Goal: Information Seeking & Learning: Learn about a topic

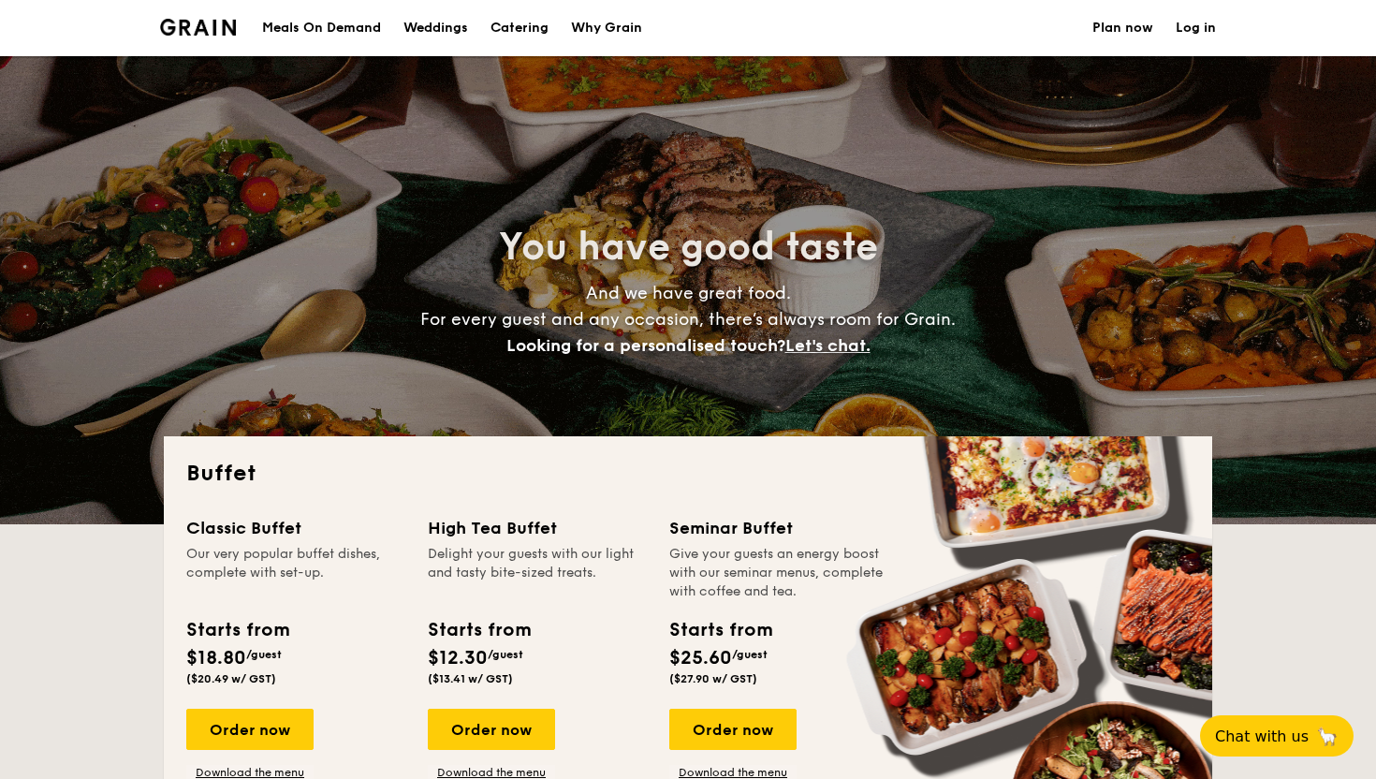
select select
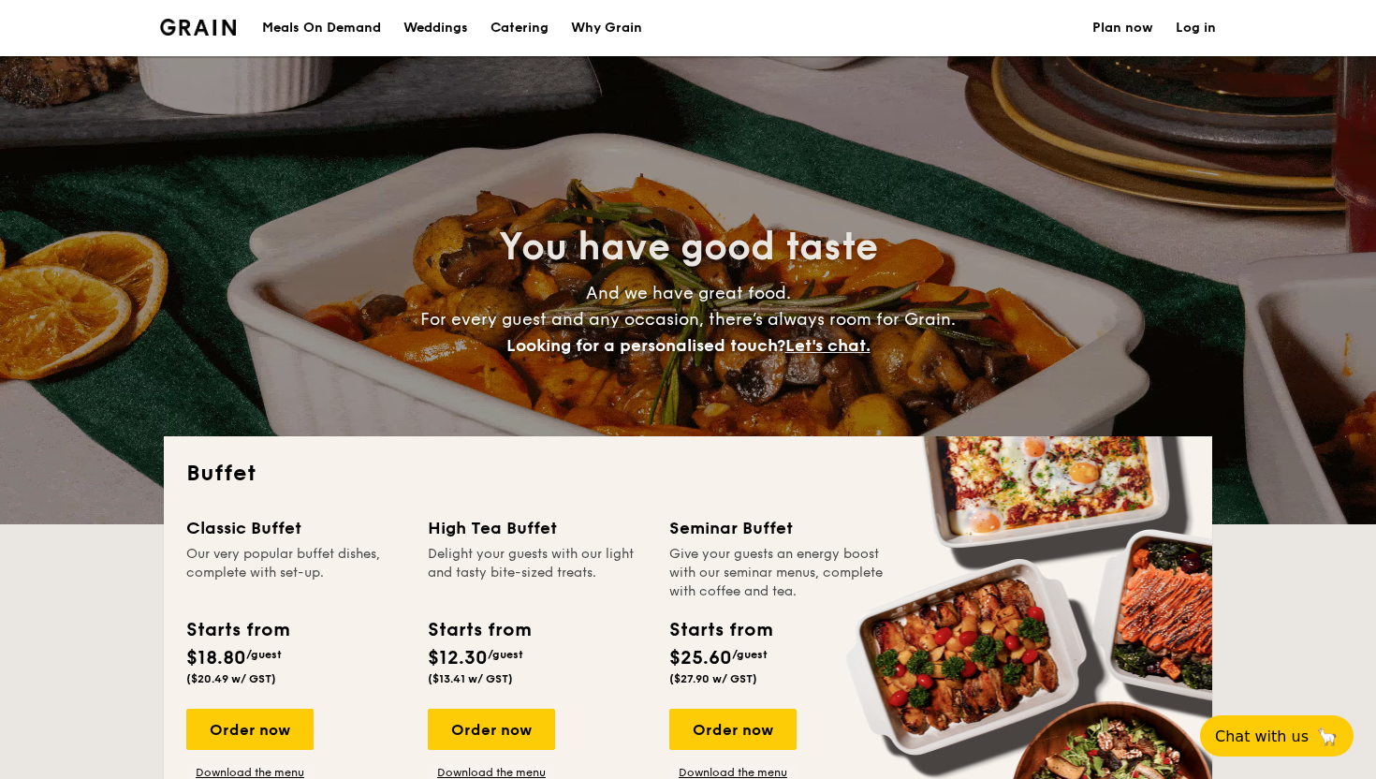
click at [349, 34] on div "Meals On Demand" at bounding box center [321, 28] width 119 height 56
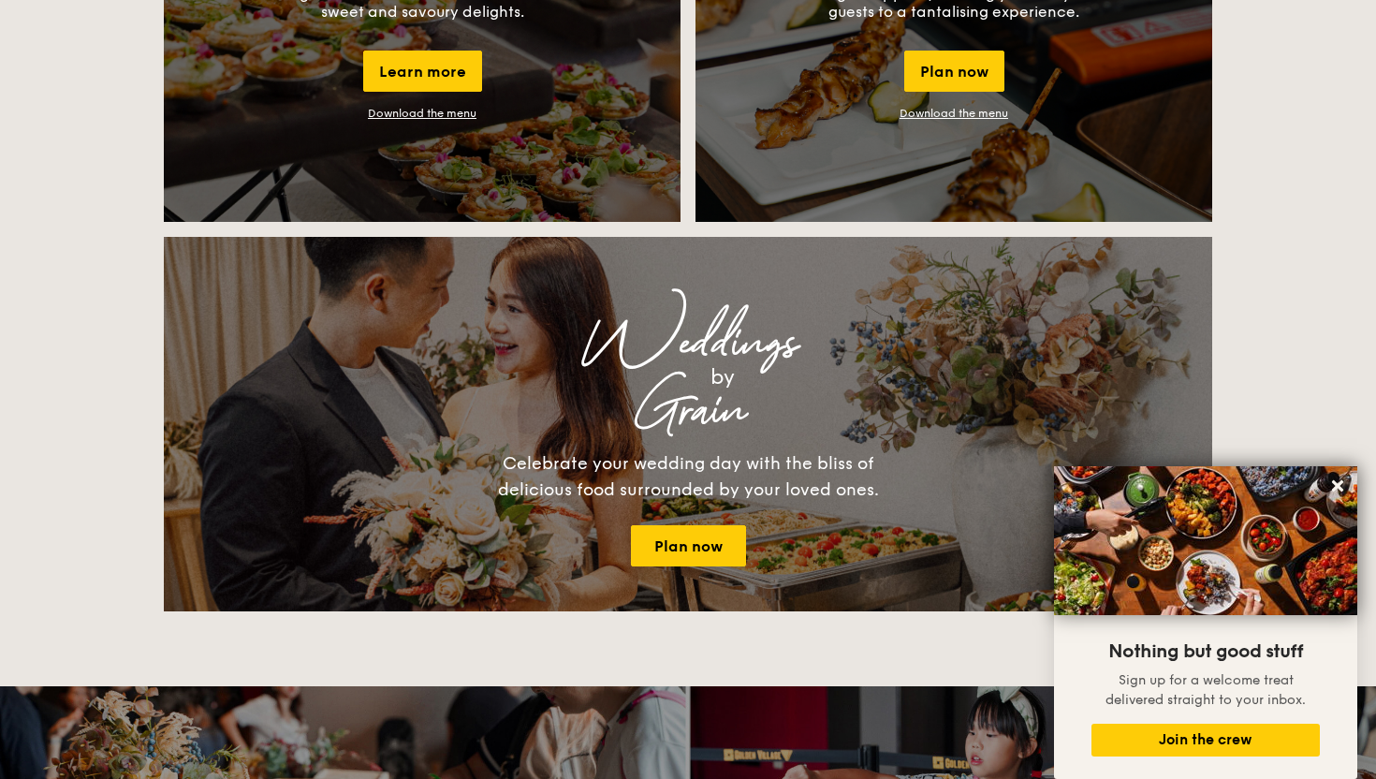
scroll to position [1844, 0]
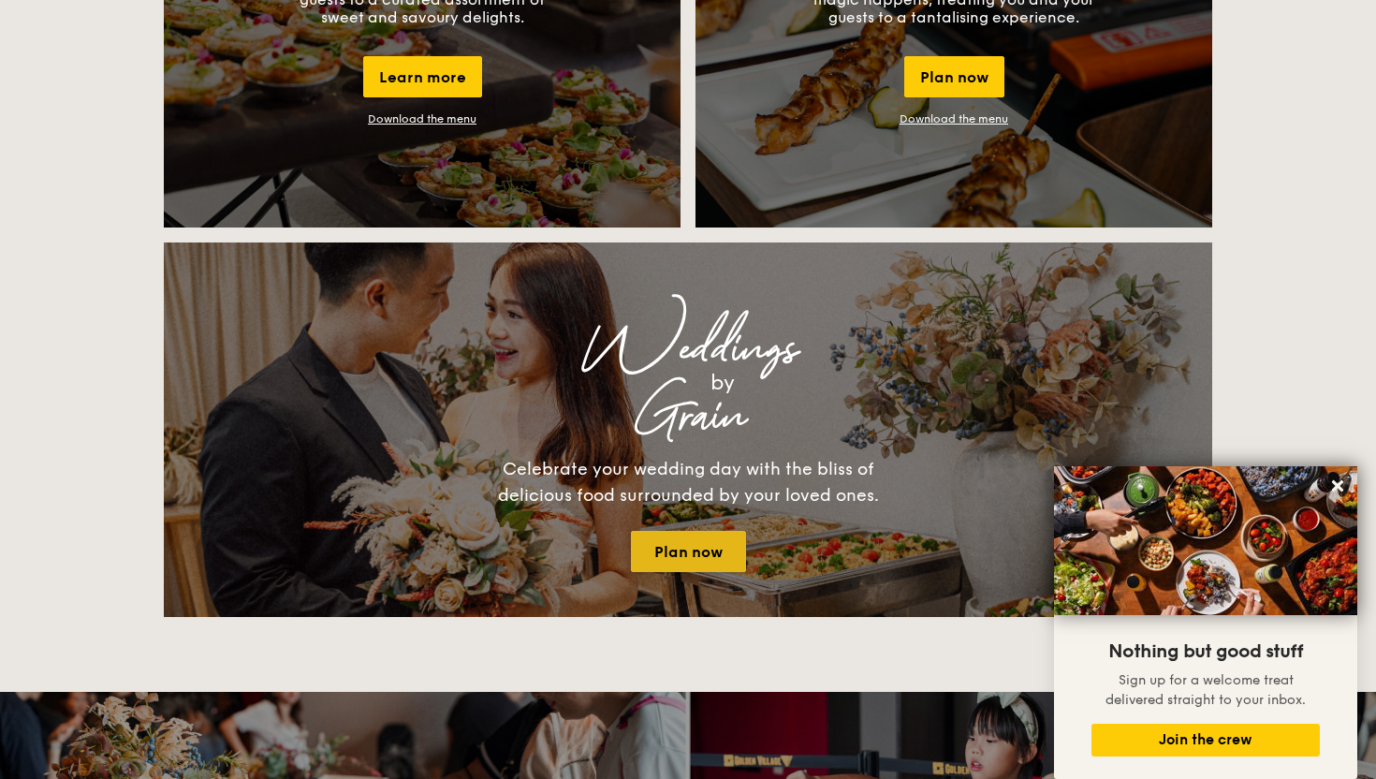
click at [686, 547] on link "Plan now" at bounding box center [688, 551] width 115 height 41
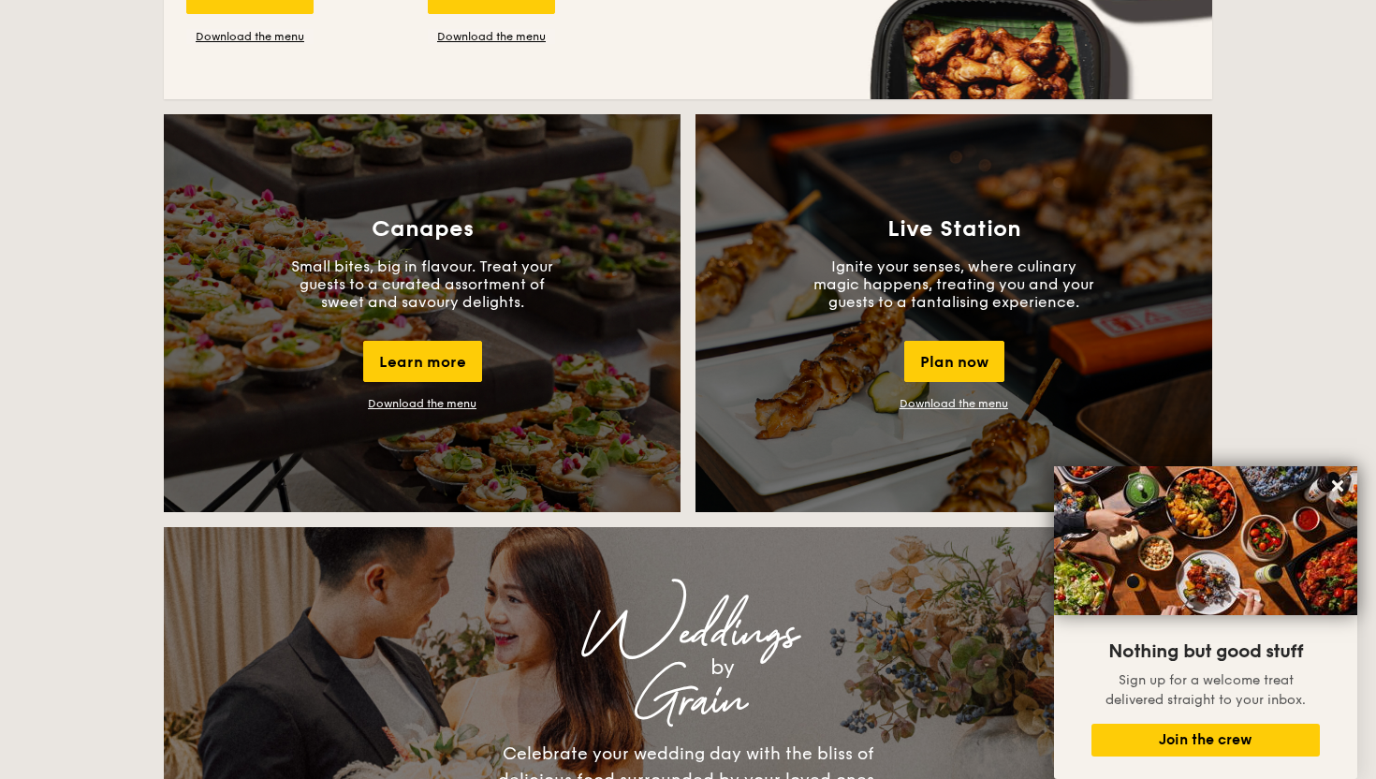
scroll to position [1456, 0]
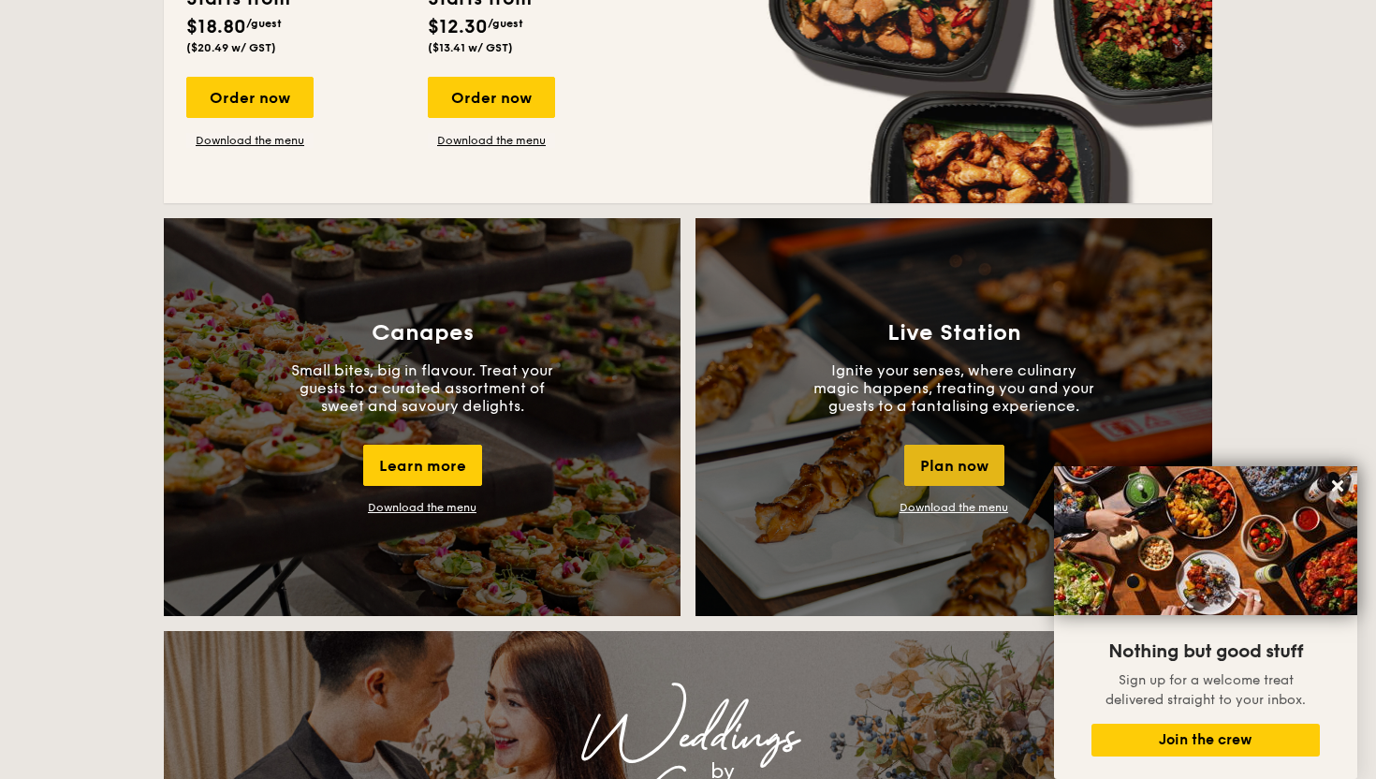
click at [951, 481] on div "Plan now" at bounding box center [954, 464] width 100 height 41
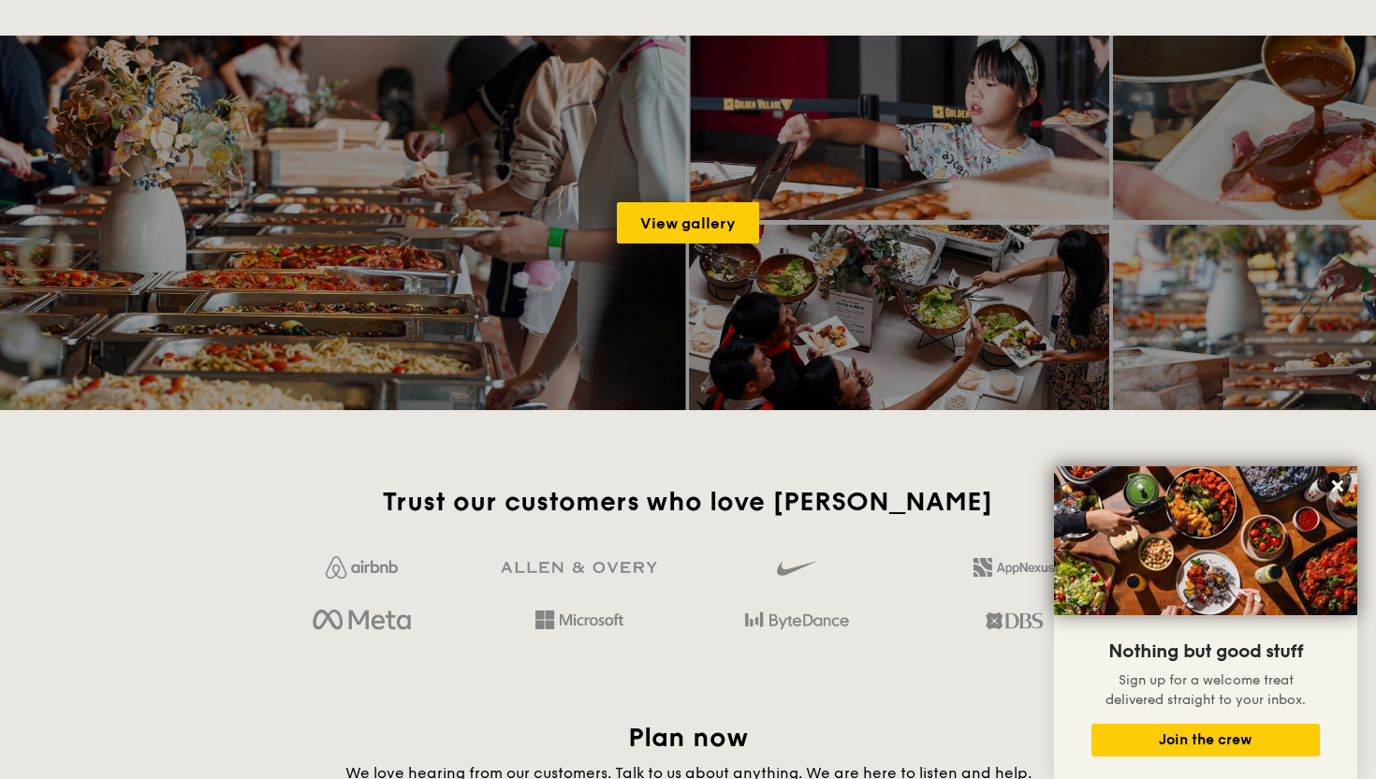
scroll to position [3212, 0]
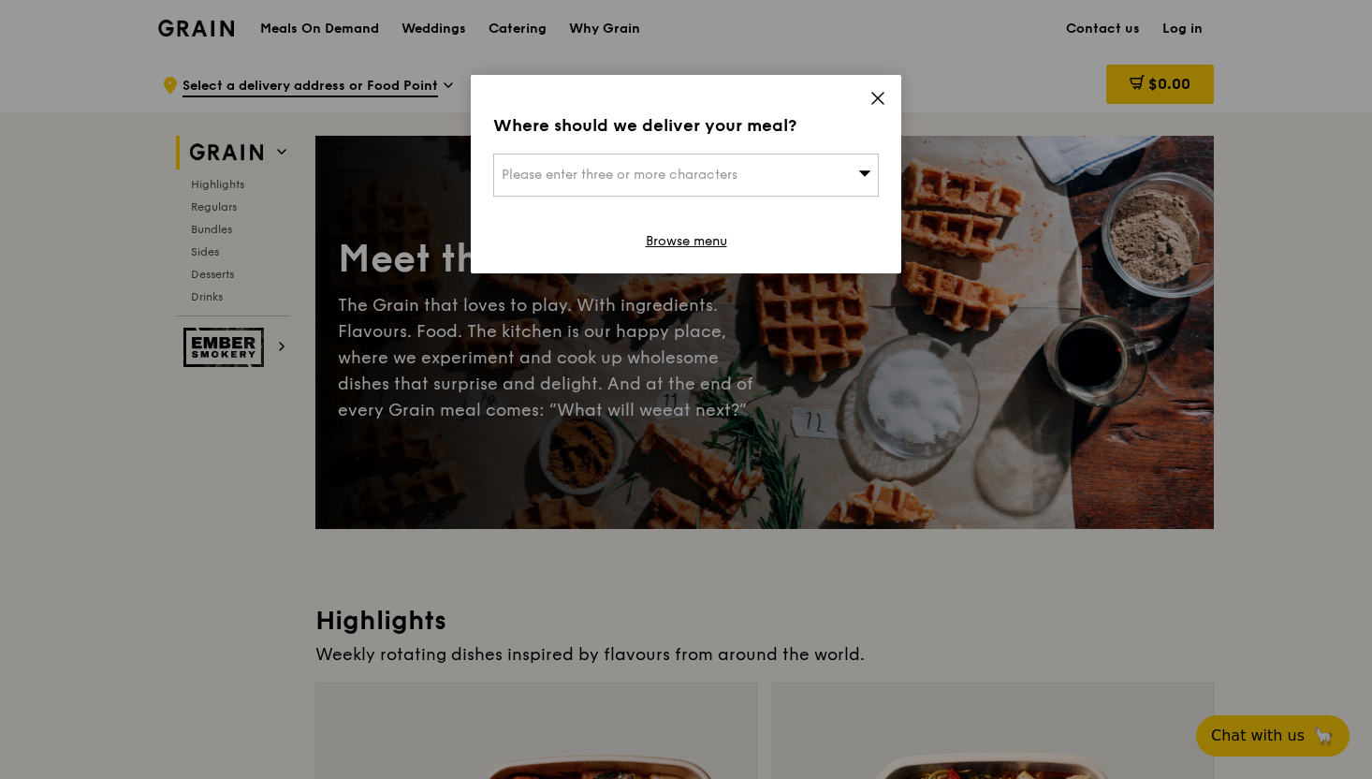
click at [879, 89] on div "Where should we deliver your meal? Please enter three or more characters Browse…" at bounding box center [686, 174] width 430 height 198
click at [874, 100] on icon at bounding box center [877, 98] width 11 height 11
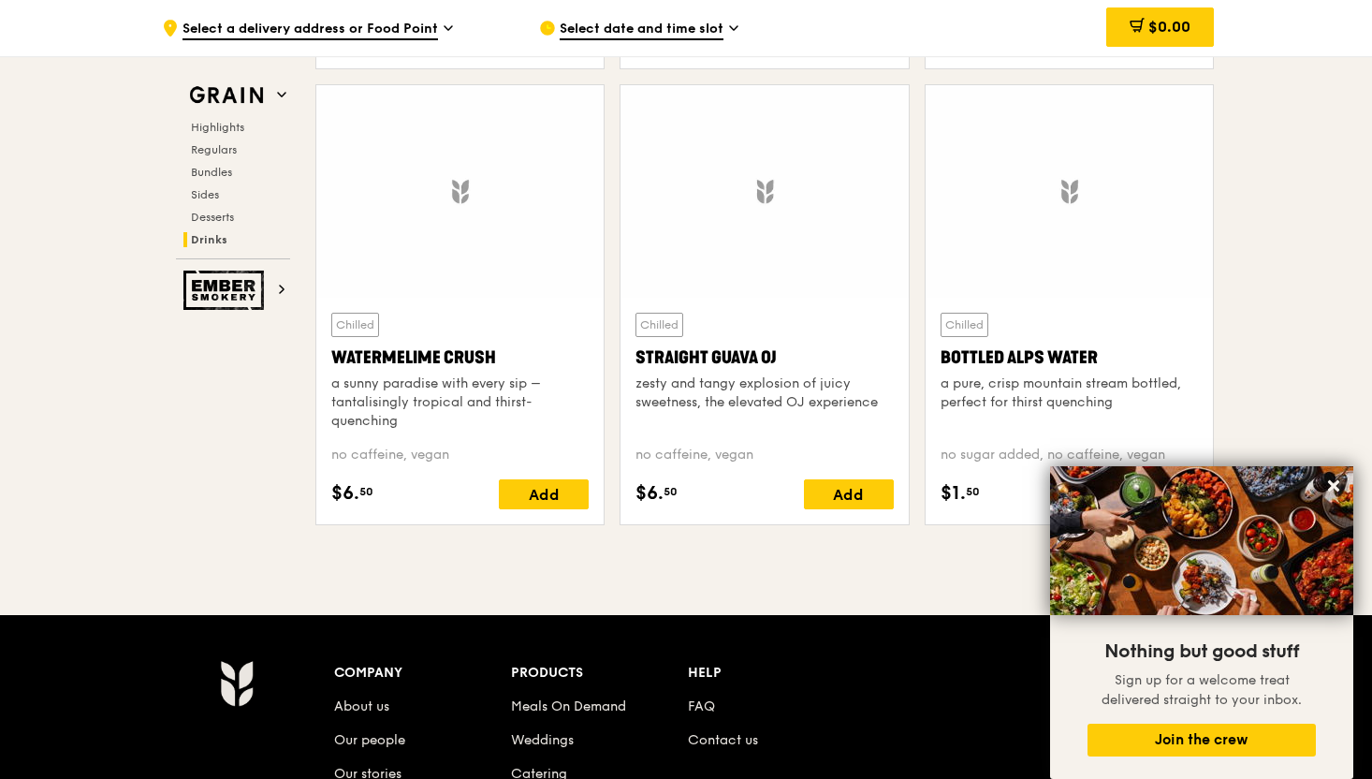
scroll to position [7423, 0]
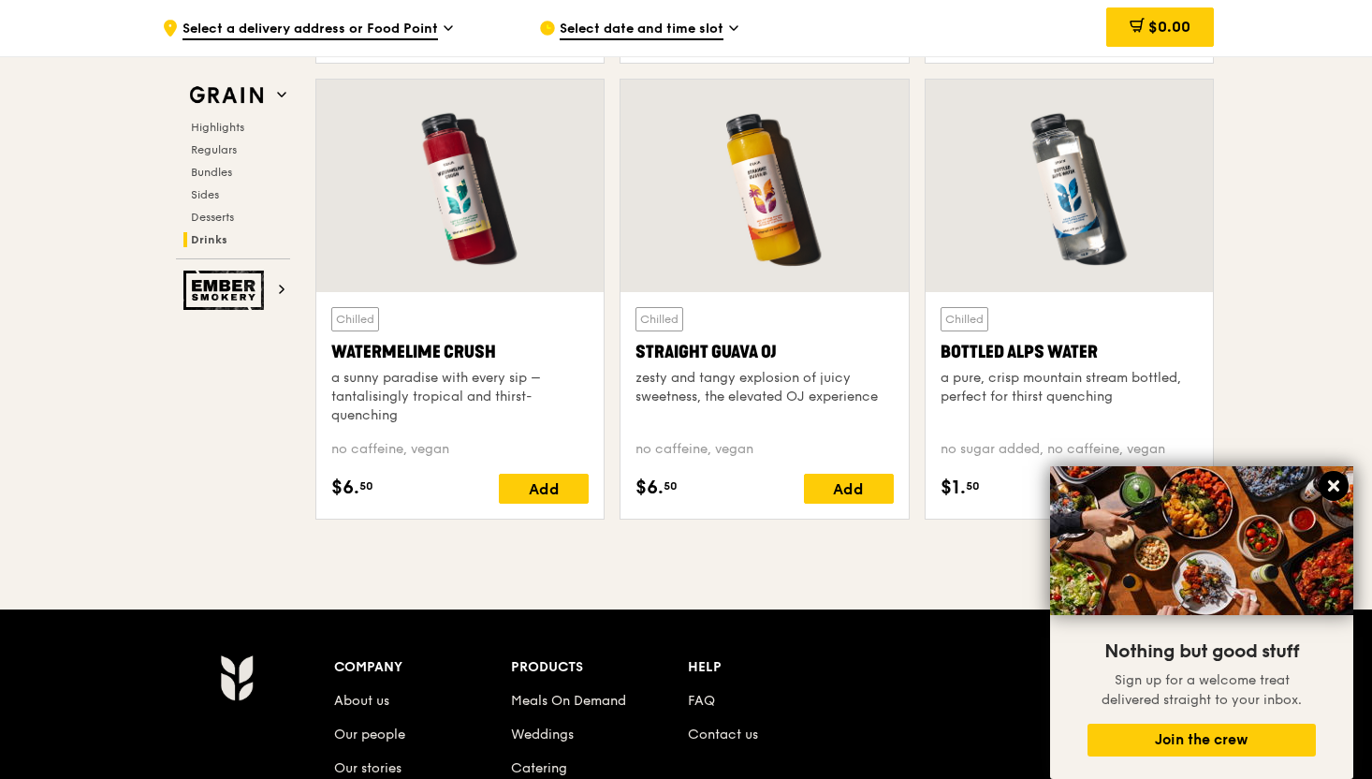
click at [1335, 484] on icon at bounding box center [1333, 485] width 11 height 11
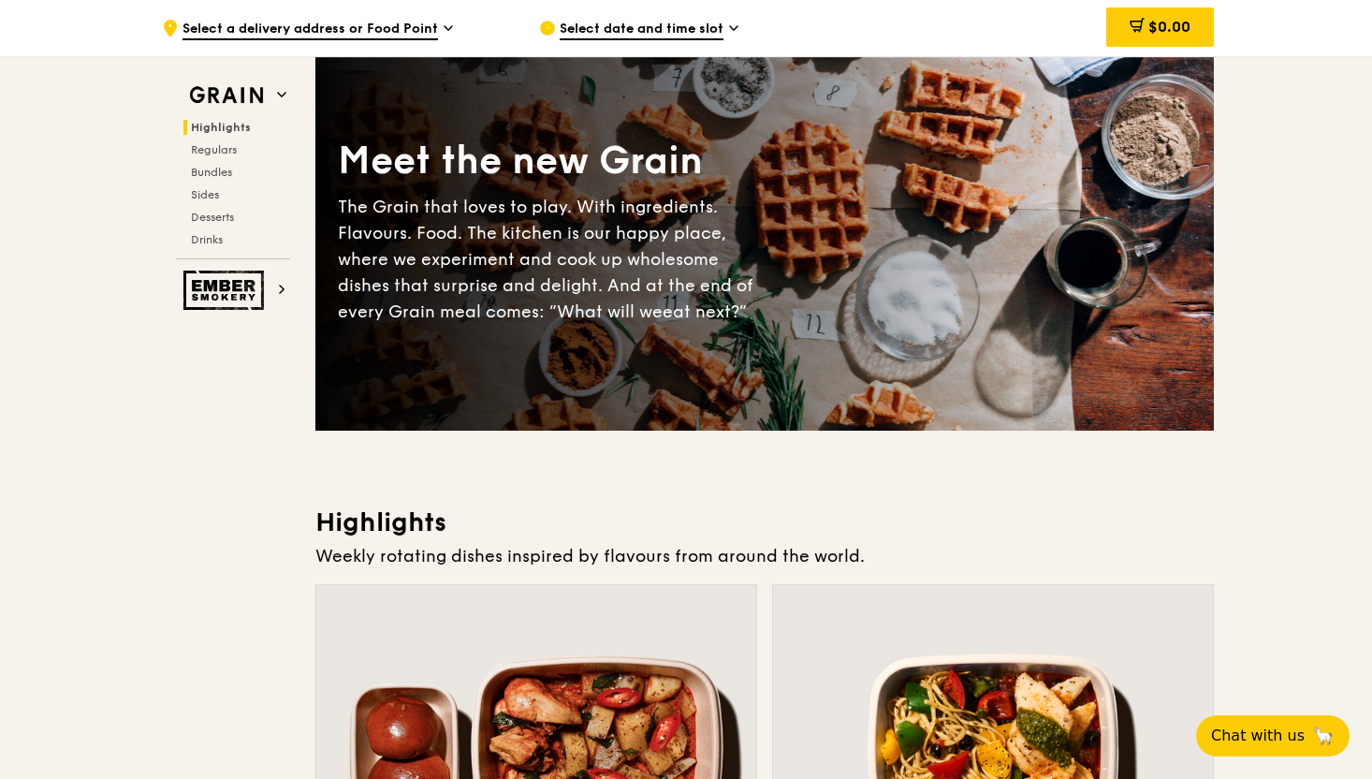
scroll to position [0, 0]
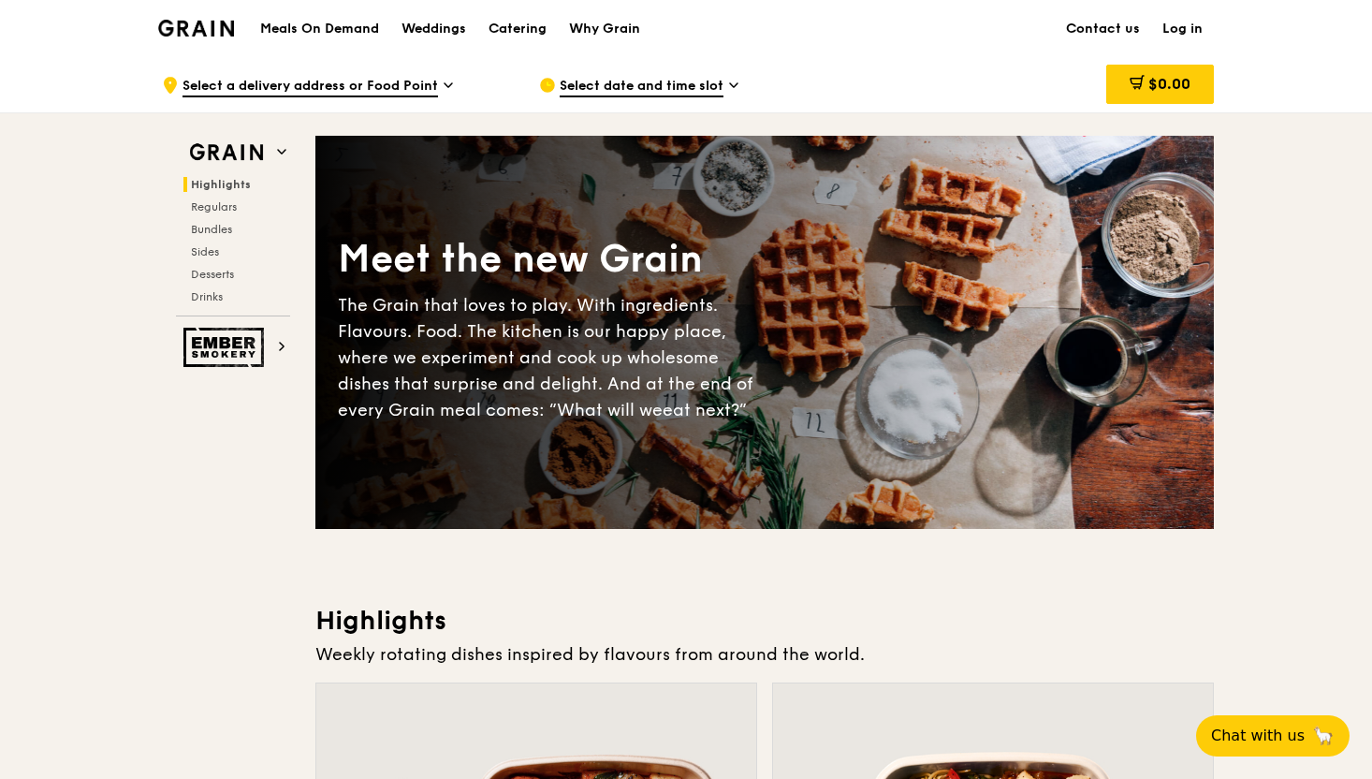
click at [223, 179] on span "Highlights" at bounding box center [221, 184] width 60 height 13
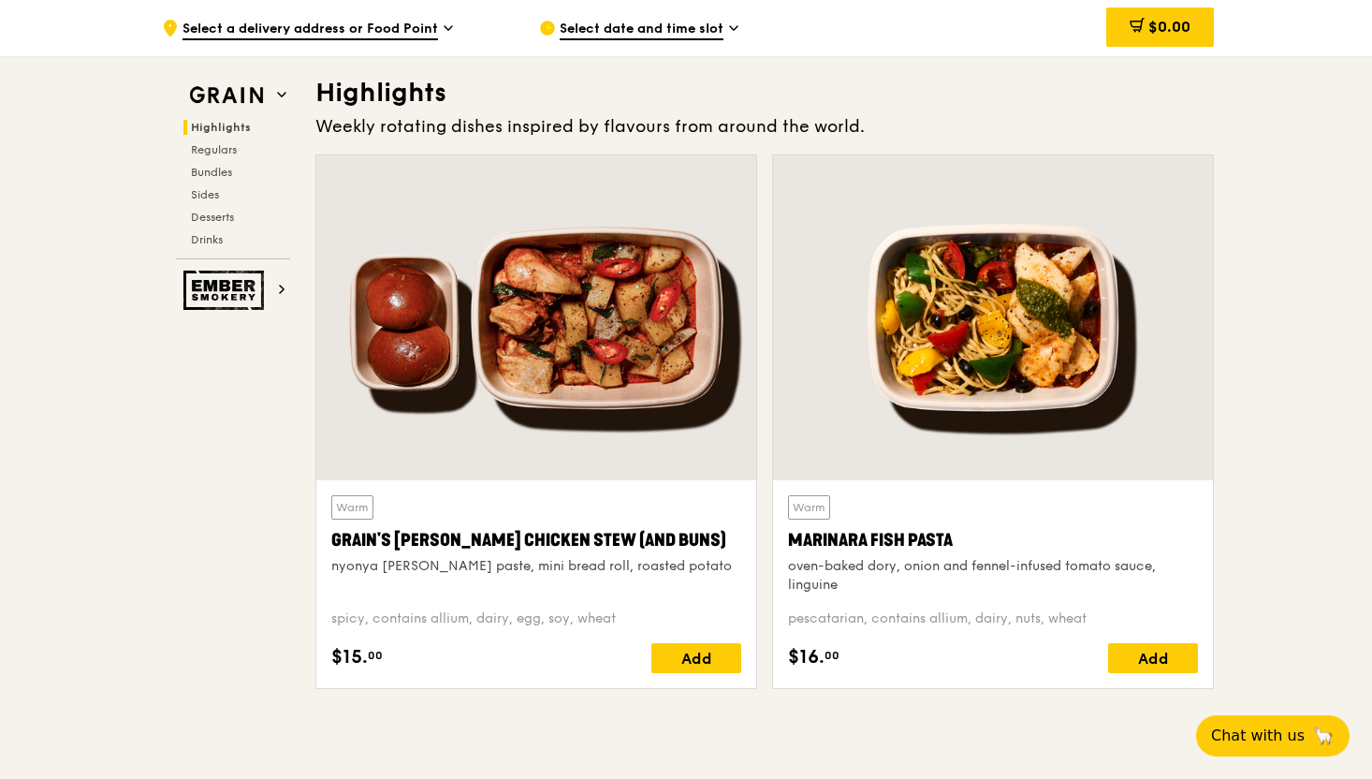
scroll to position [529, 0]
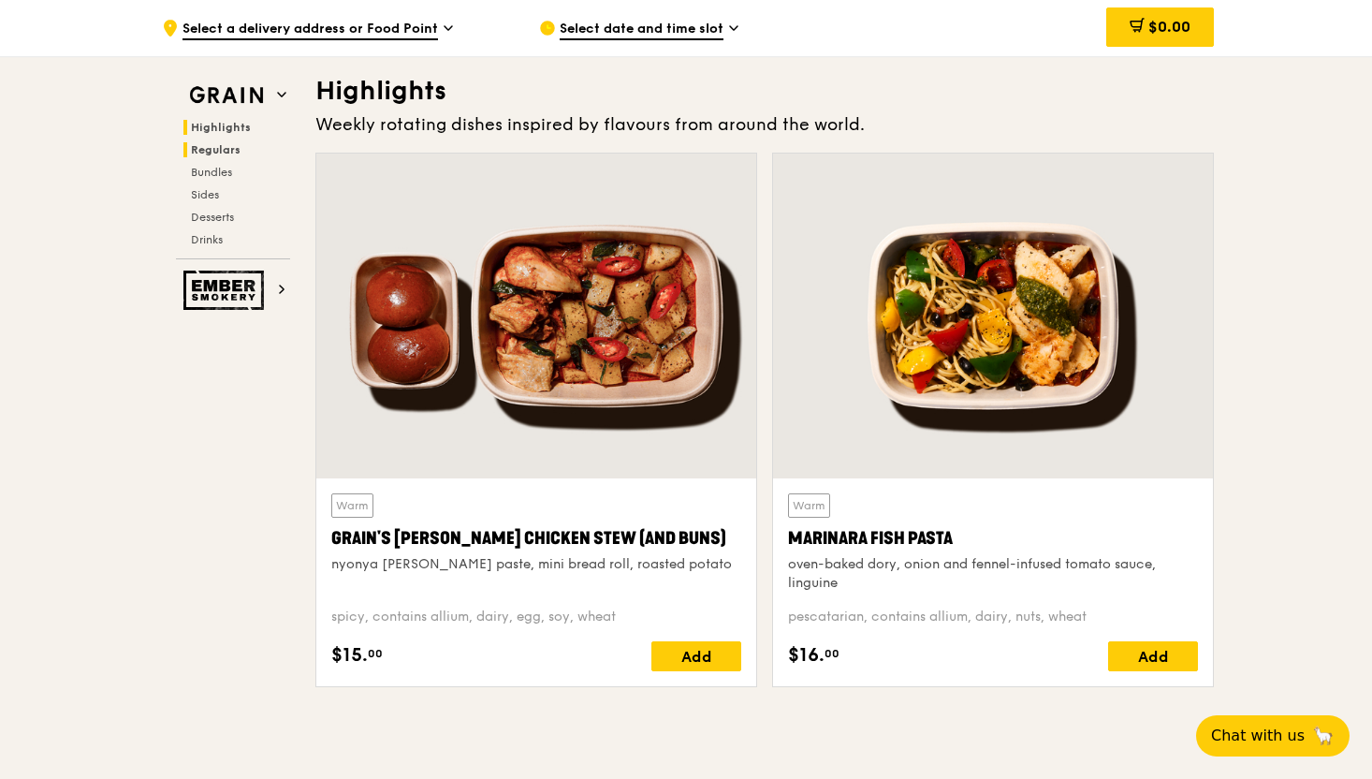
click at [211, 147] on span "Regulars" at bounding box center [216, 149] width 50 height 13
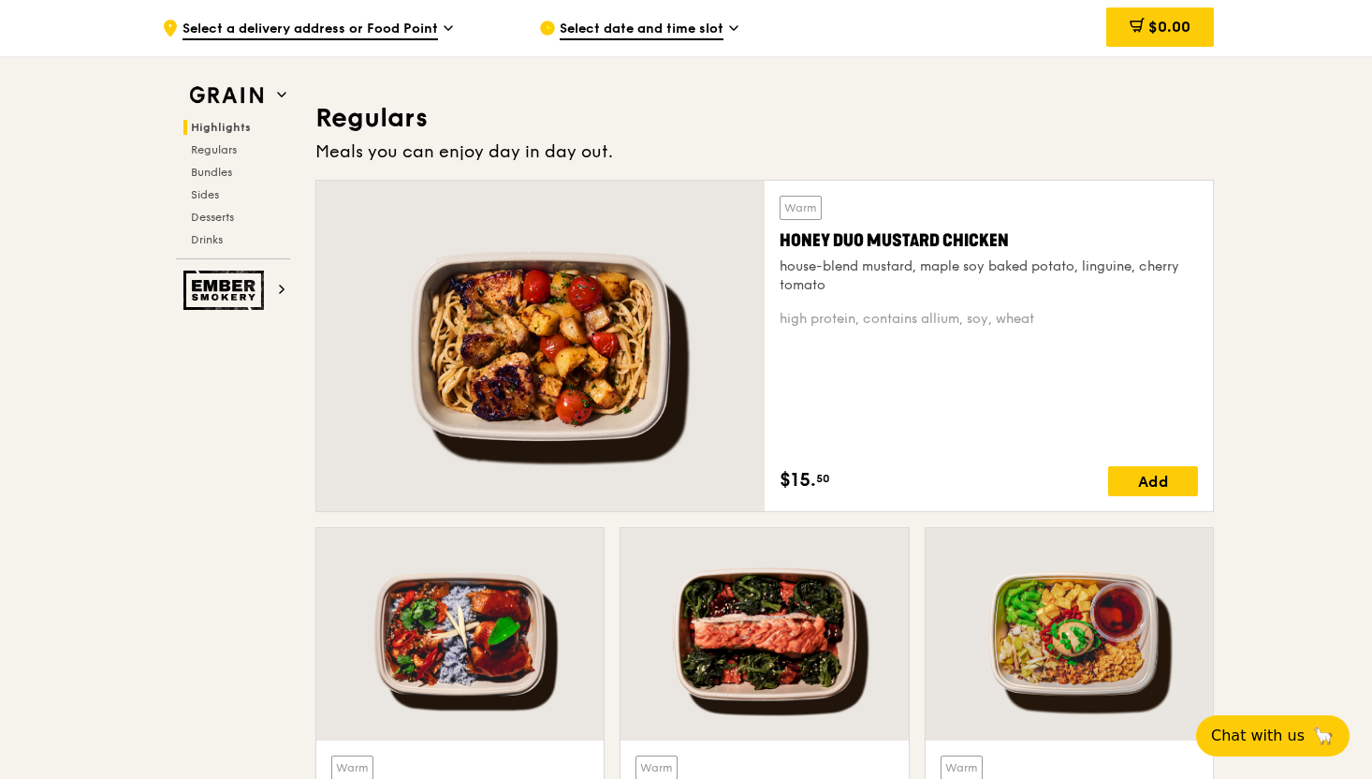
scroll to position [1231, 0]
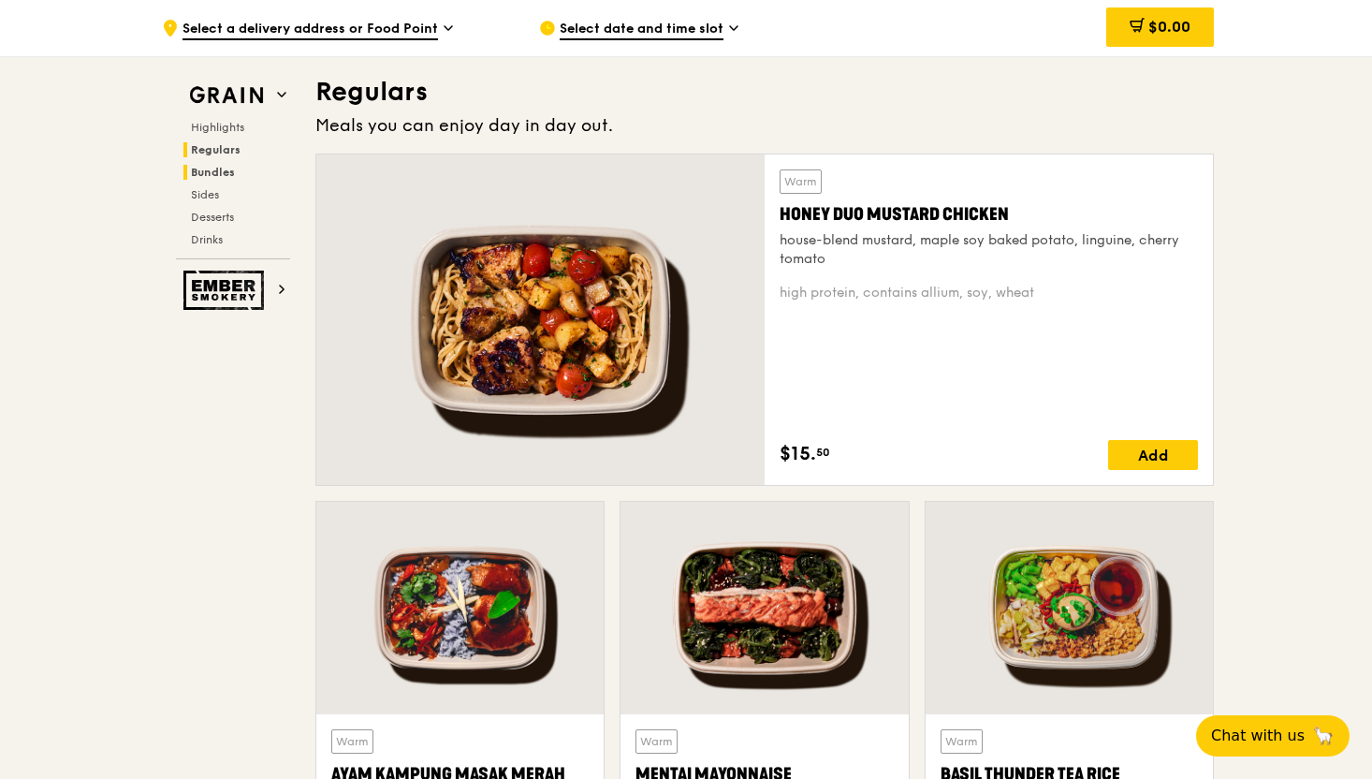
click at [217, 174] on span "Bundles" at bounding box center [213, 172] width 44 height 13
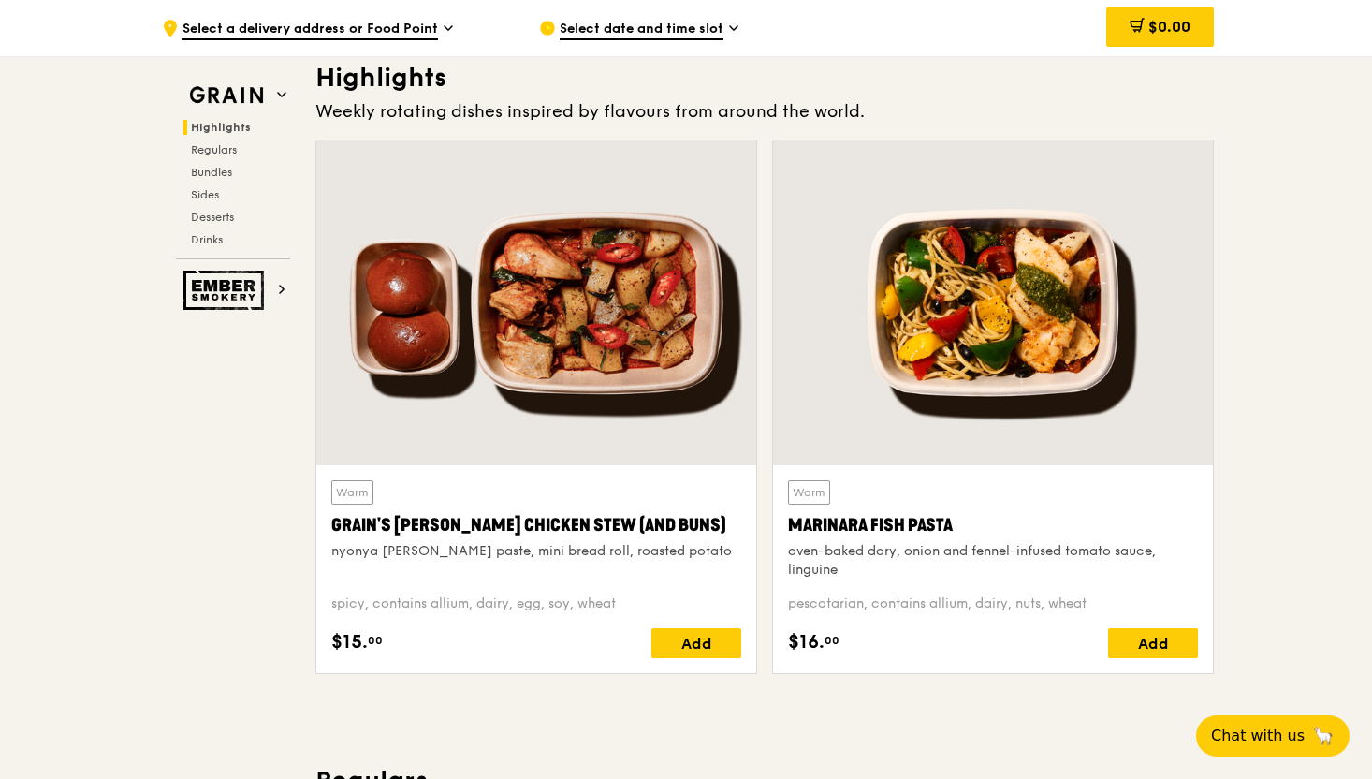
scroll to position [0, 0]
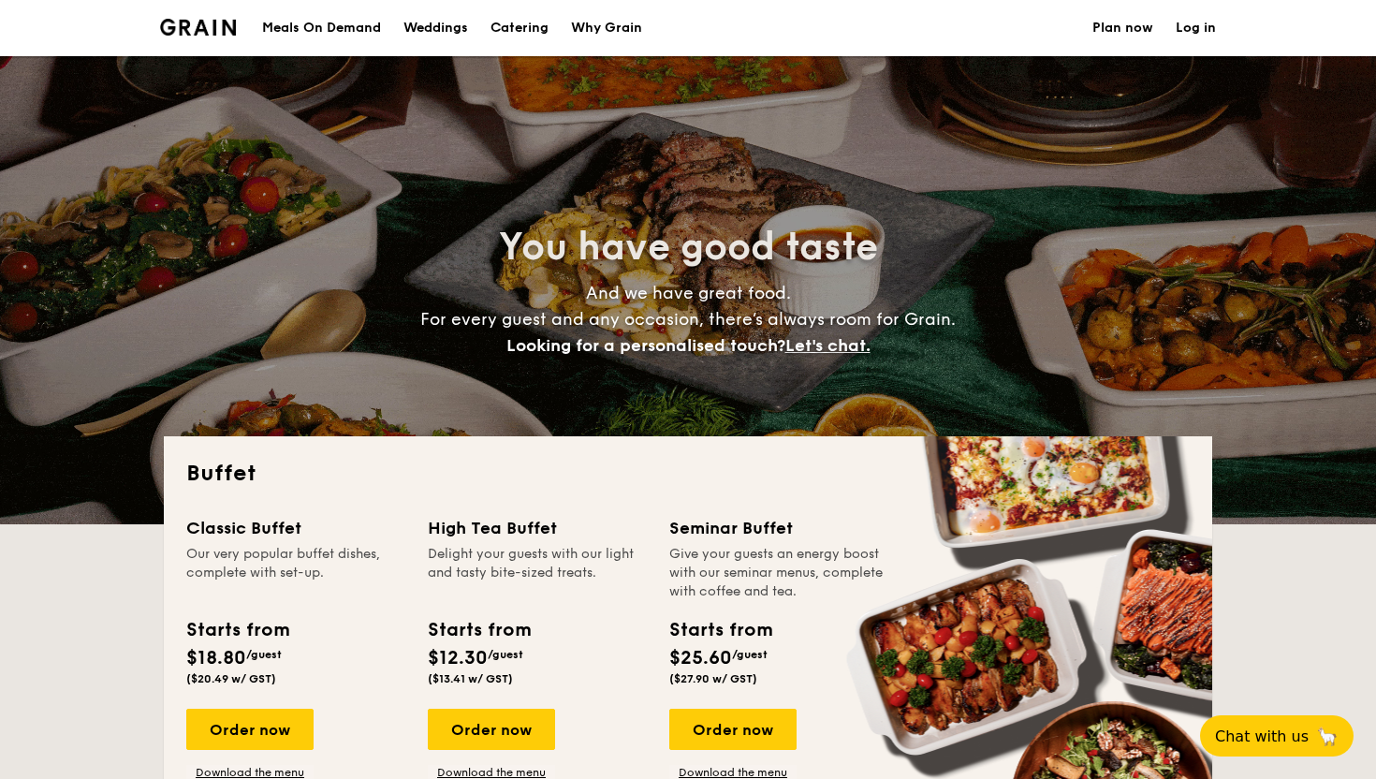
select select
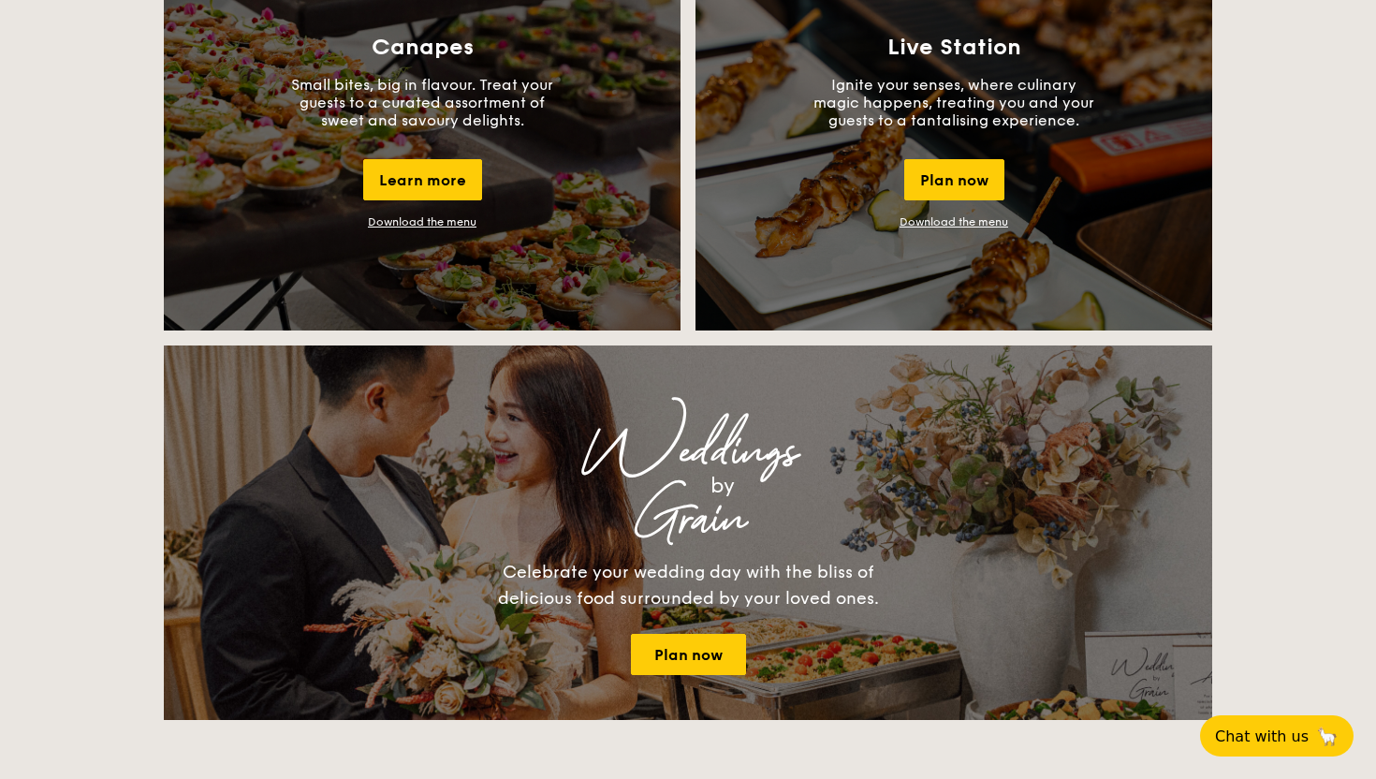
scroll to position [1742, 0]
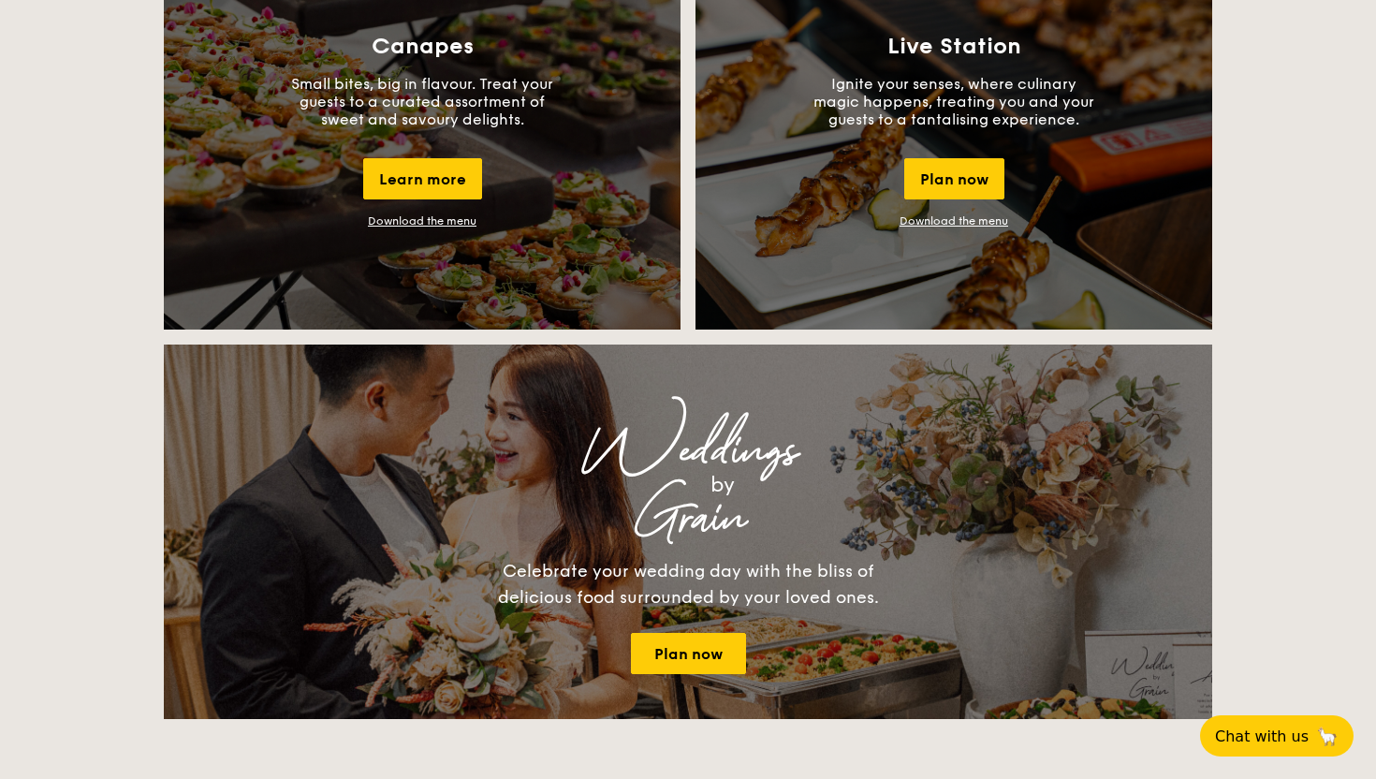
click at [415, 220] on link "Download the menu" at bounding box center [422, 220] width 109 height 13
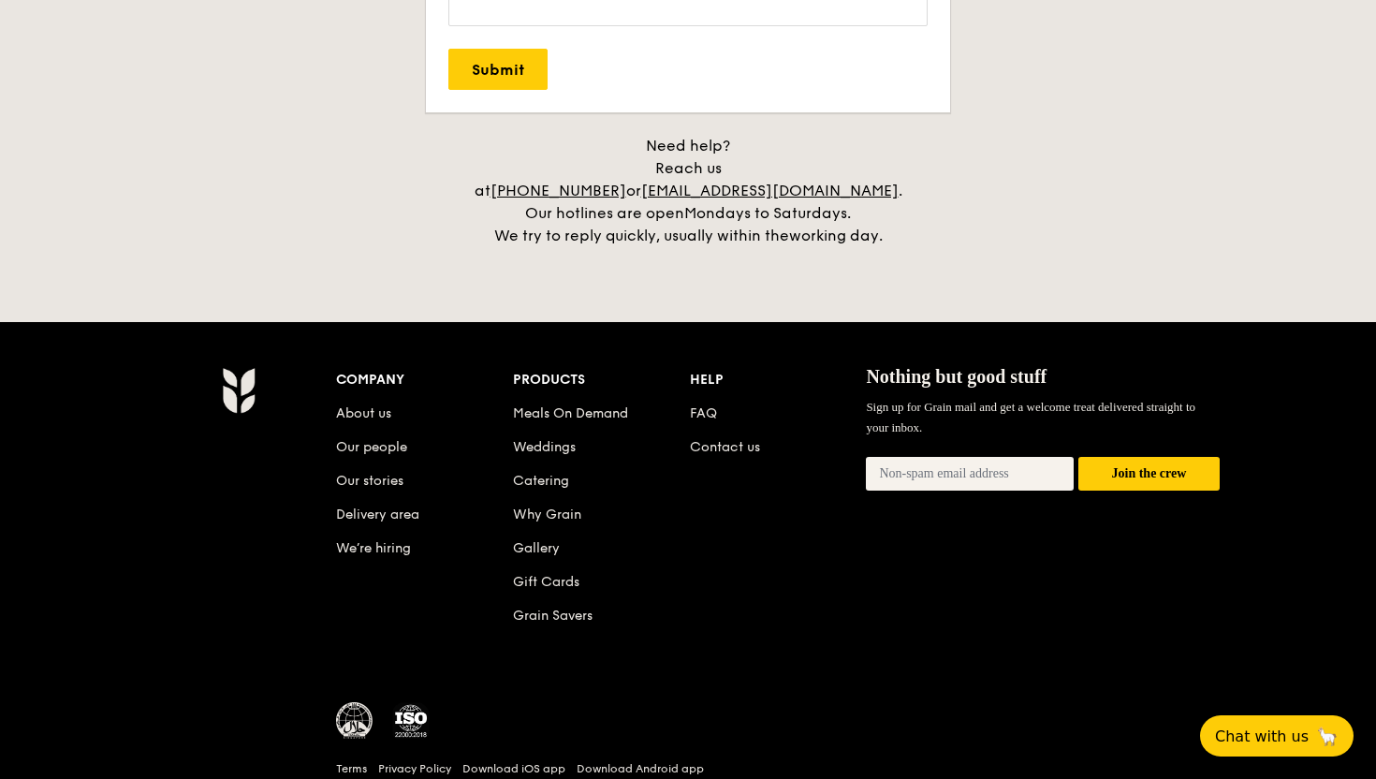
scroll to position [3917, 0]
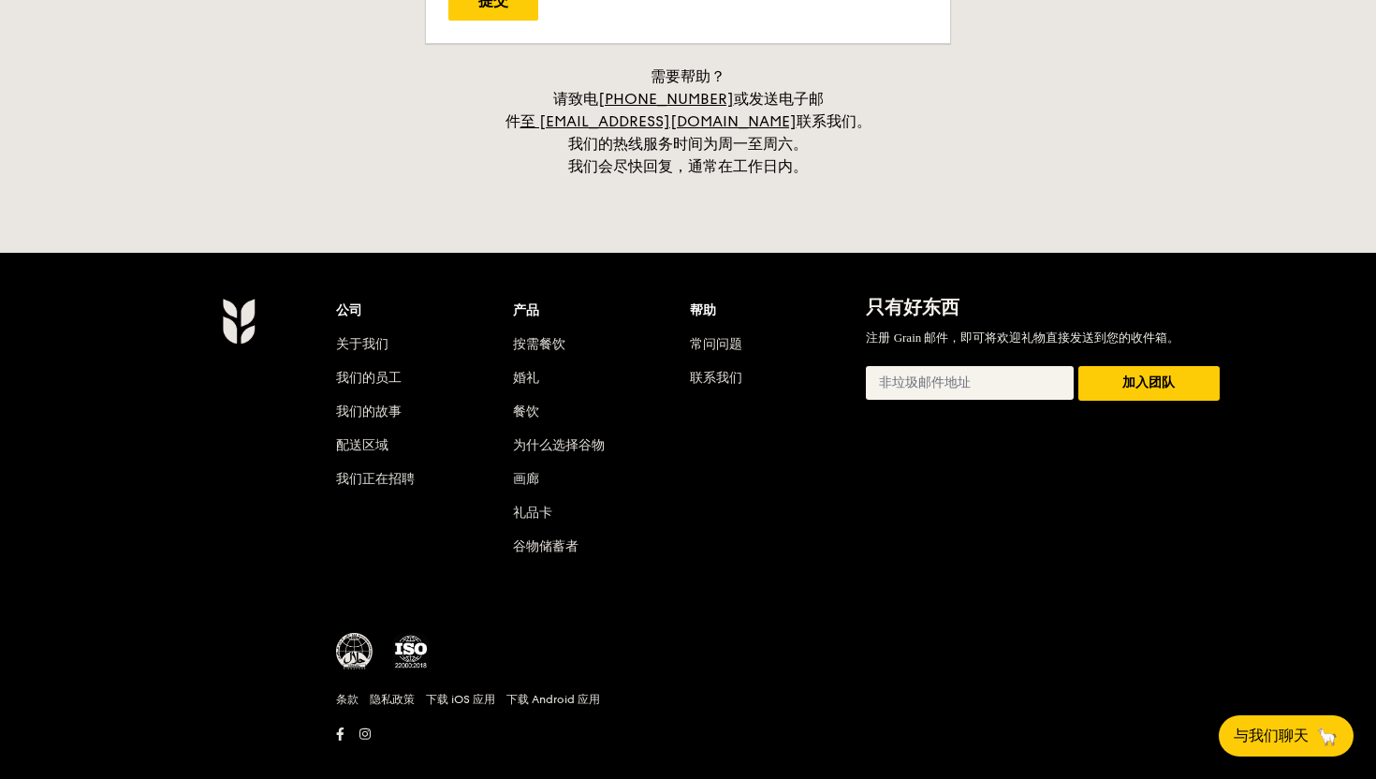
click at [358, 318] on font "公司" at bounding box center [349, 310] width 26 height 16
click at [370, 350] on font "关于我们" at bounding box center [362, 344] width 52 height 16
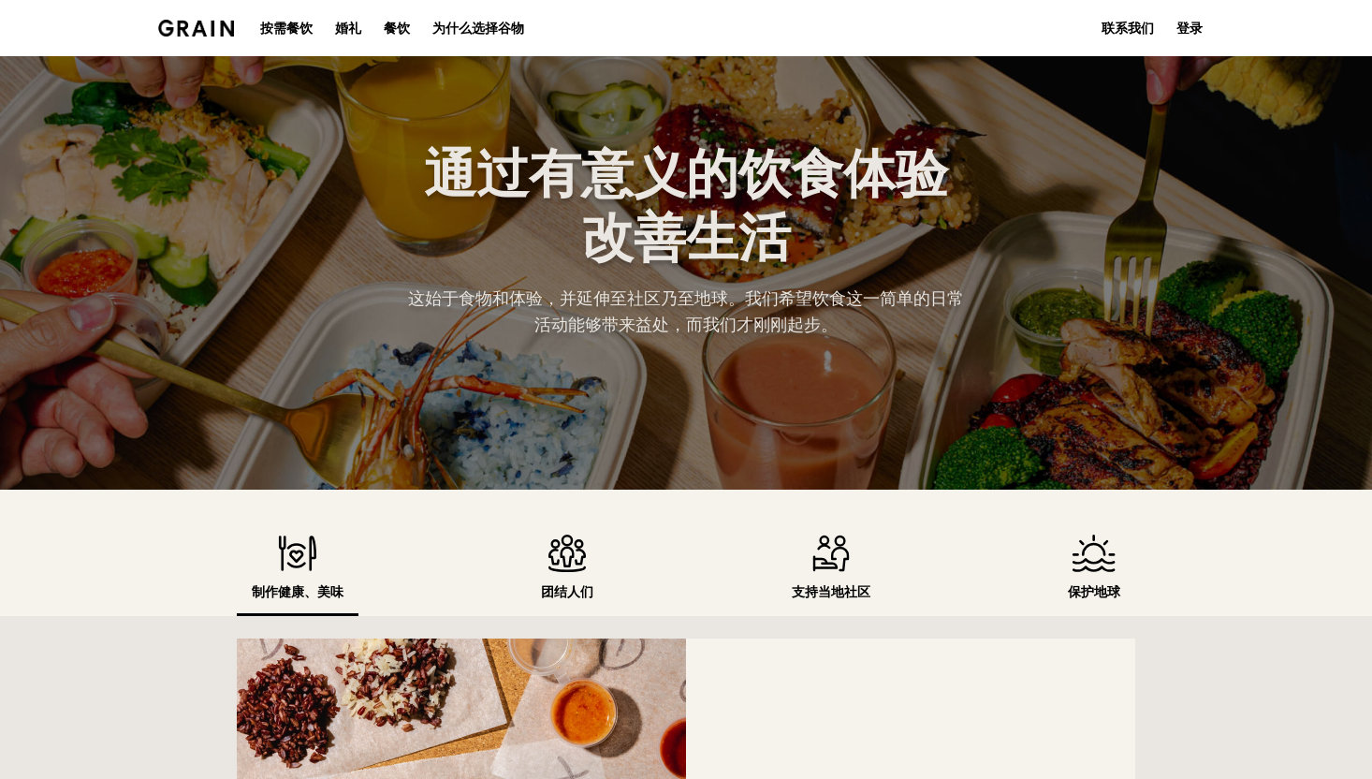
scroll to position [64, 0]
click at [588, 535] on img at bounding box center [567, 553] width 52 height 37
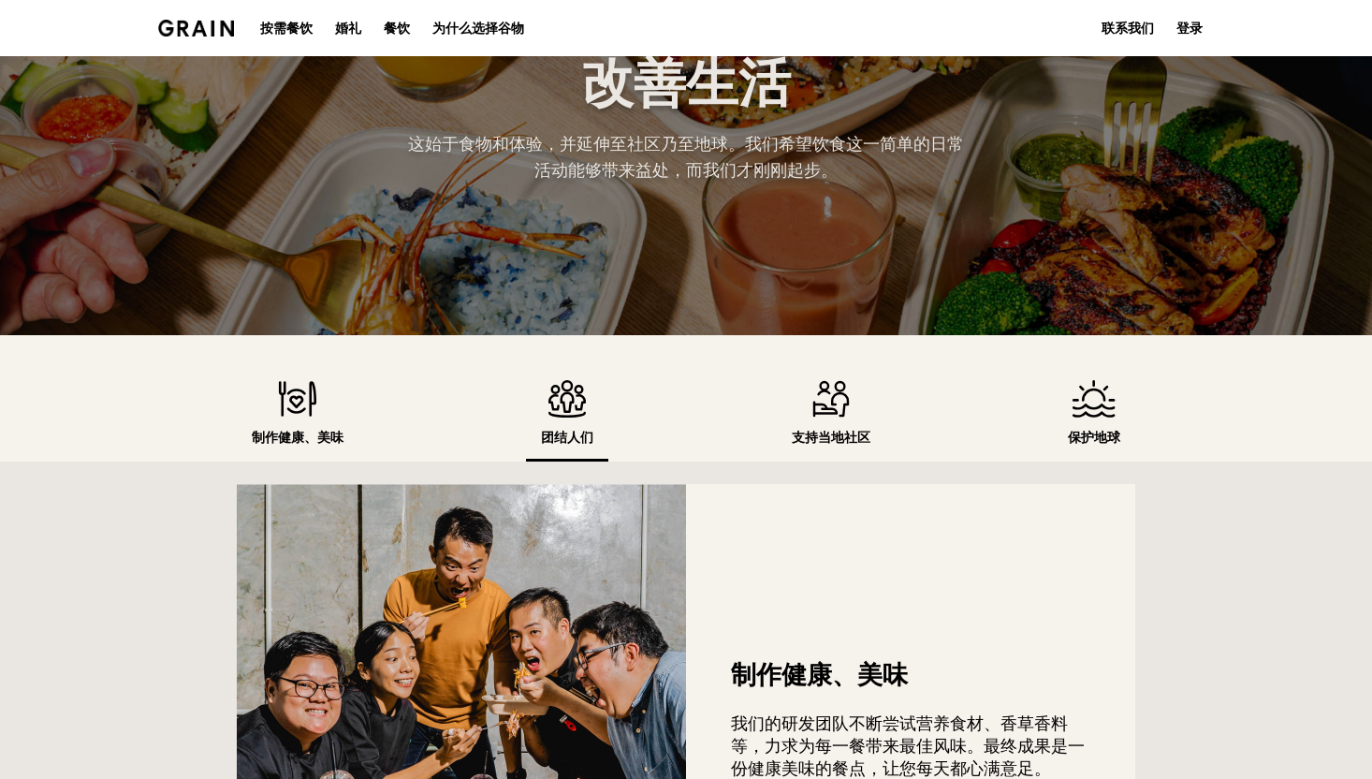
scroll to position [227, 0]
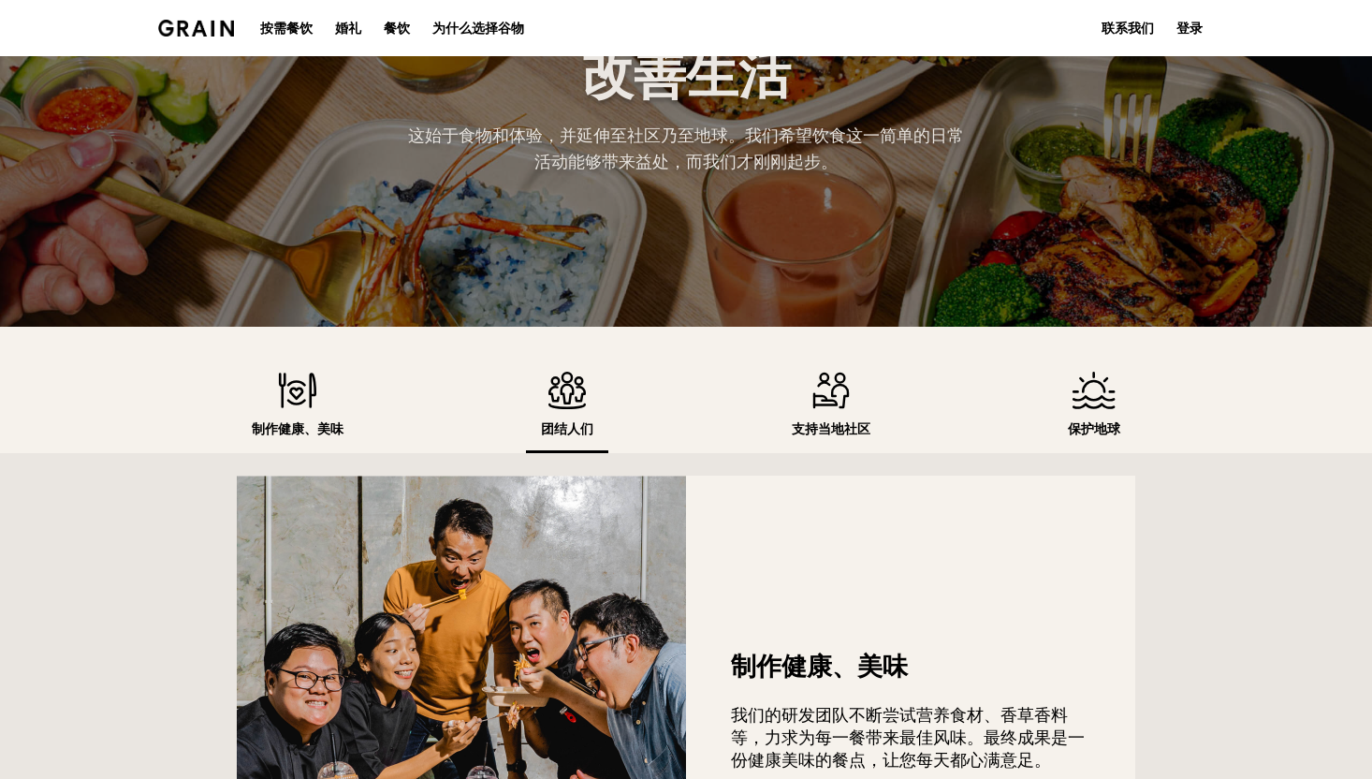
click at [843, 392] on img at bounding box center [831, 389] width 79 height 37
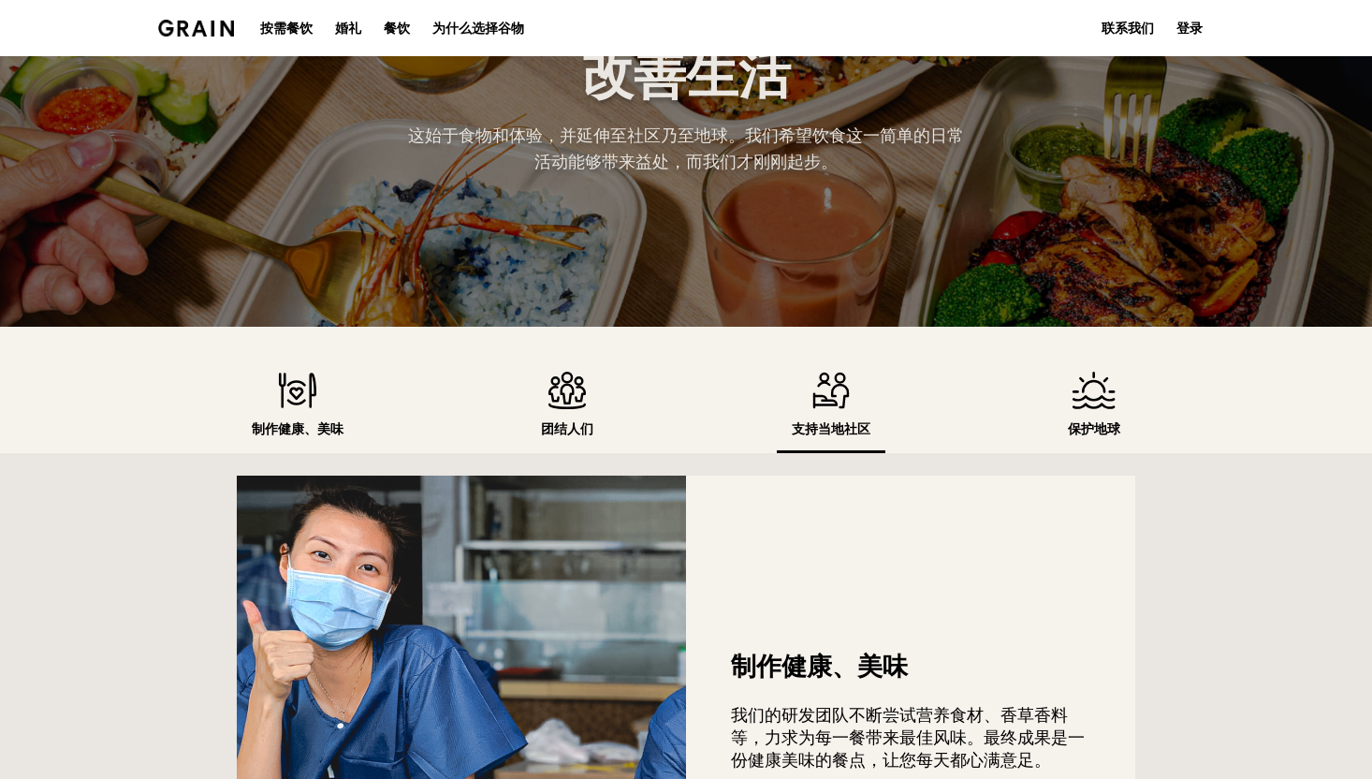
click at [837, 403] on img at bounding box center [831, 389] width 79 height 37
click at [1103, 408] on div "保护地球" at bounding box center [1094, 411] width 82 height 81
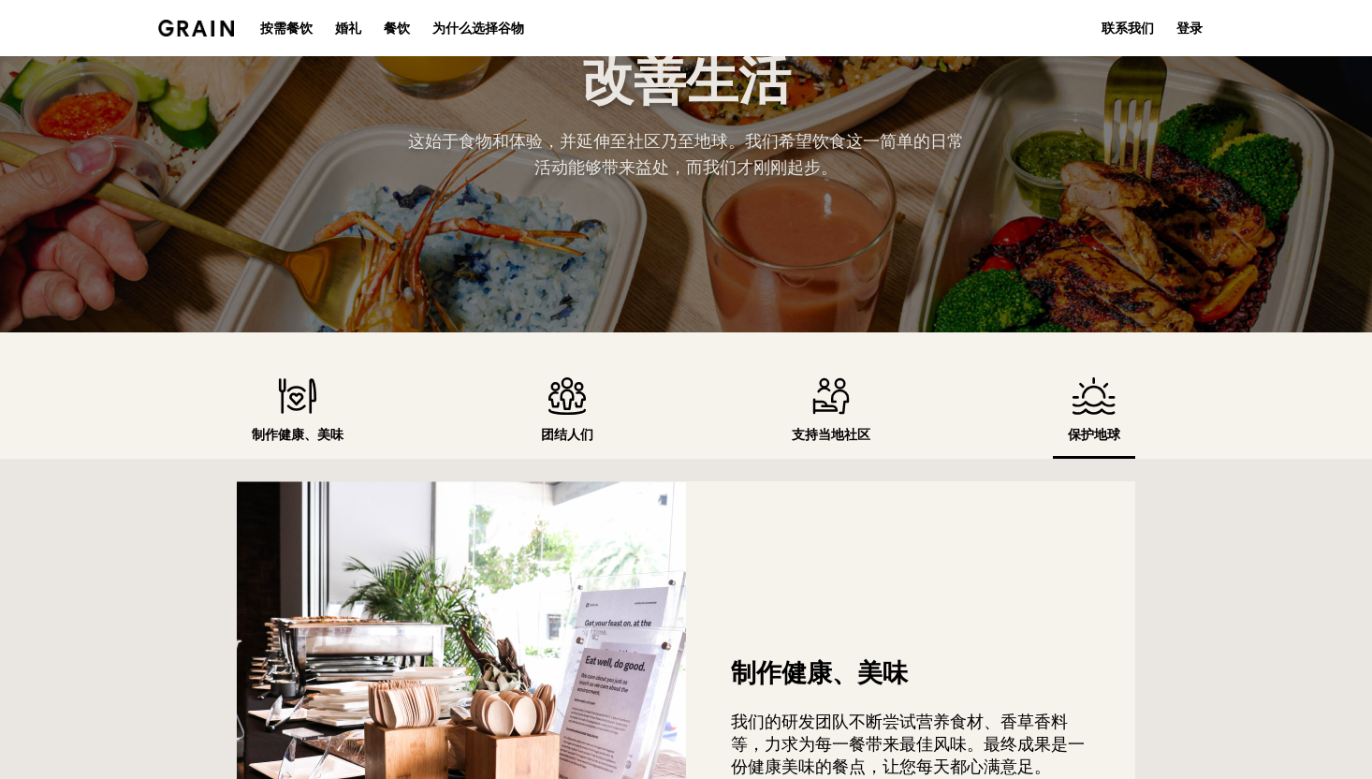
scroll to position [217, 0]
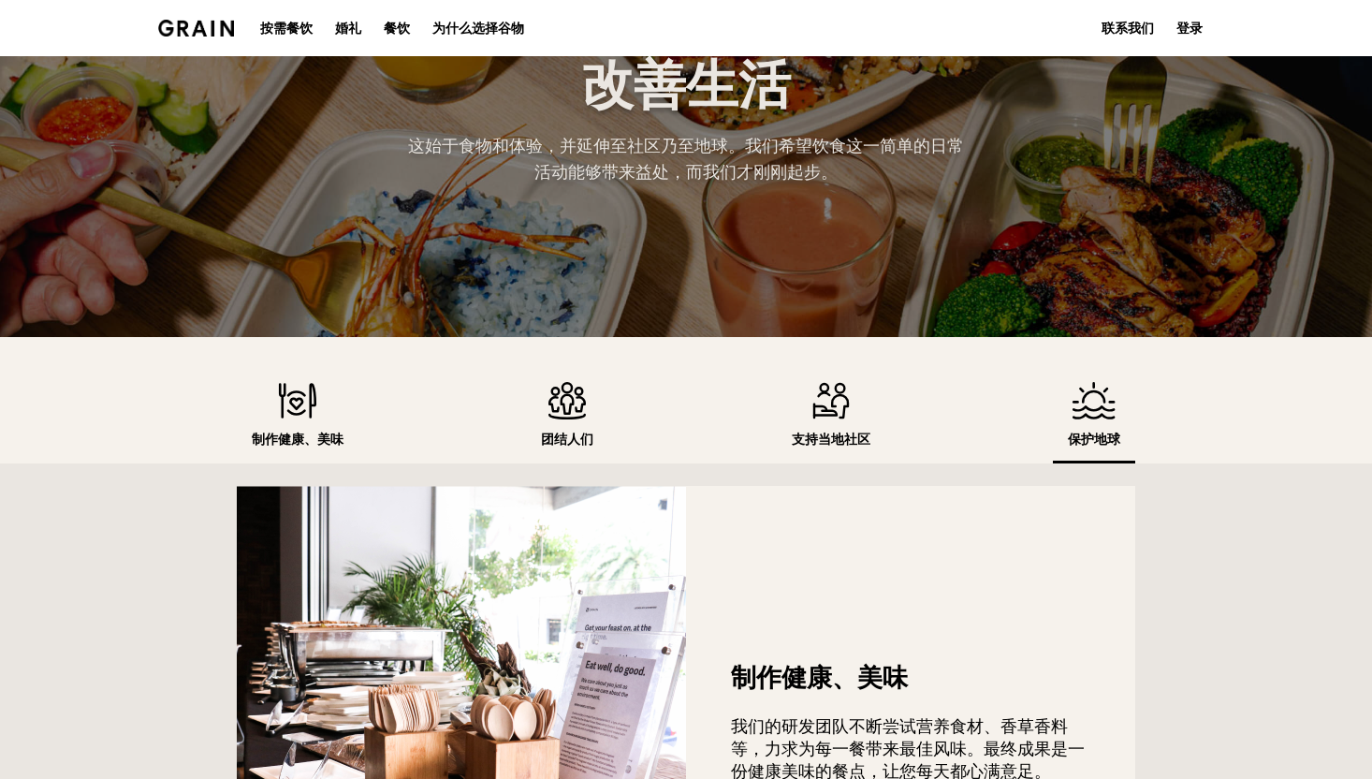
click at [282, 406] on img at bounding box center [298, 400] width 92 height 37
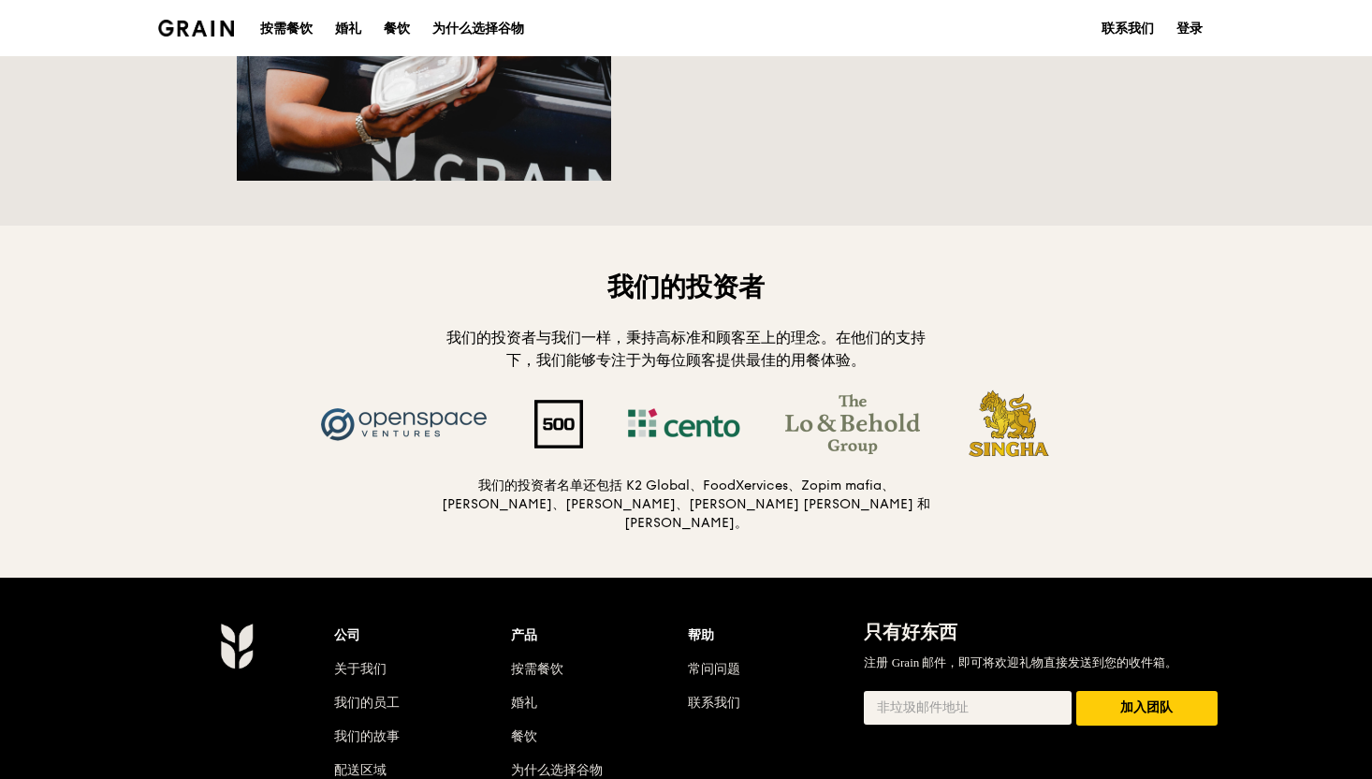
scroll to position [1972, 0]
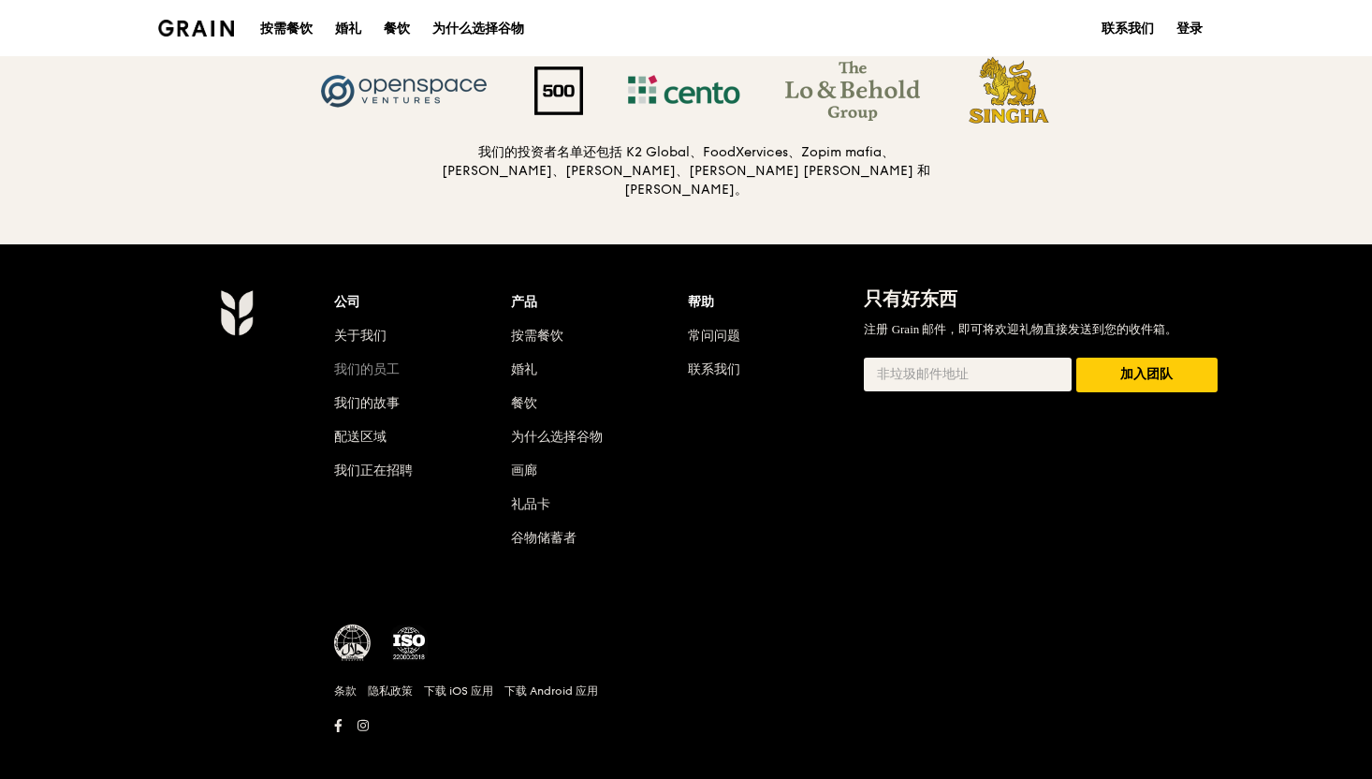
click at [364, 361] on font "我们的员工" at bounding box center [367, 369] width 66 height 16
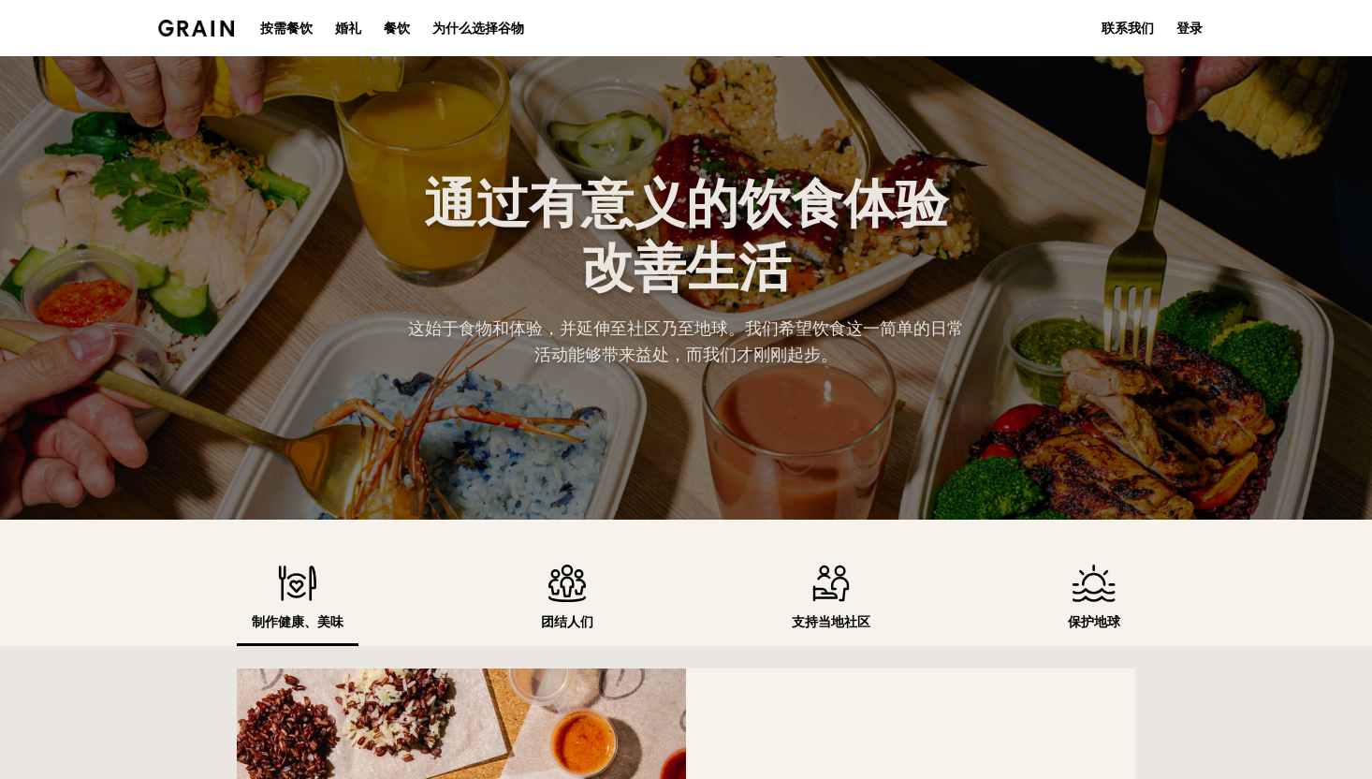
scroll to position [0, 0]
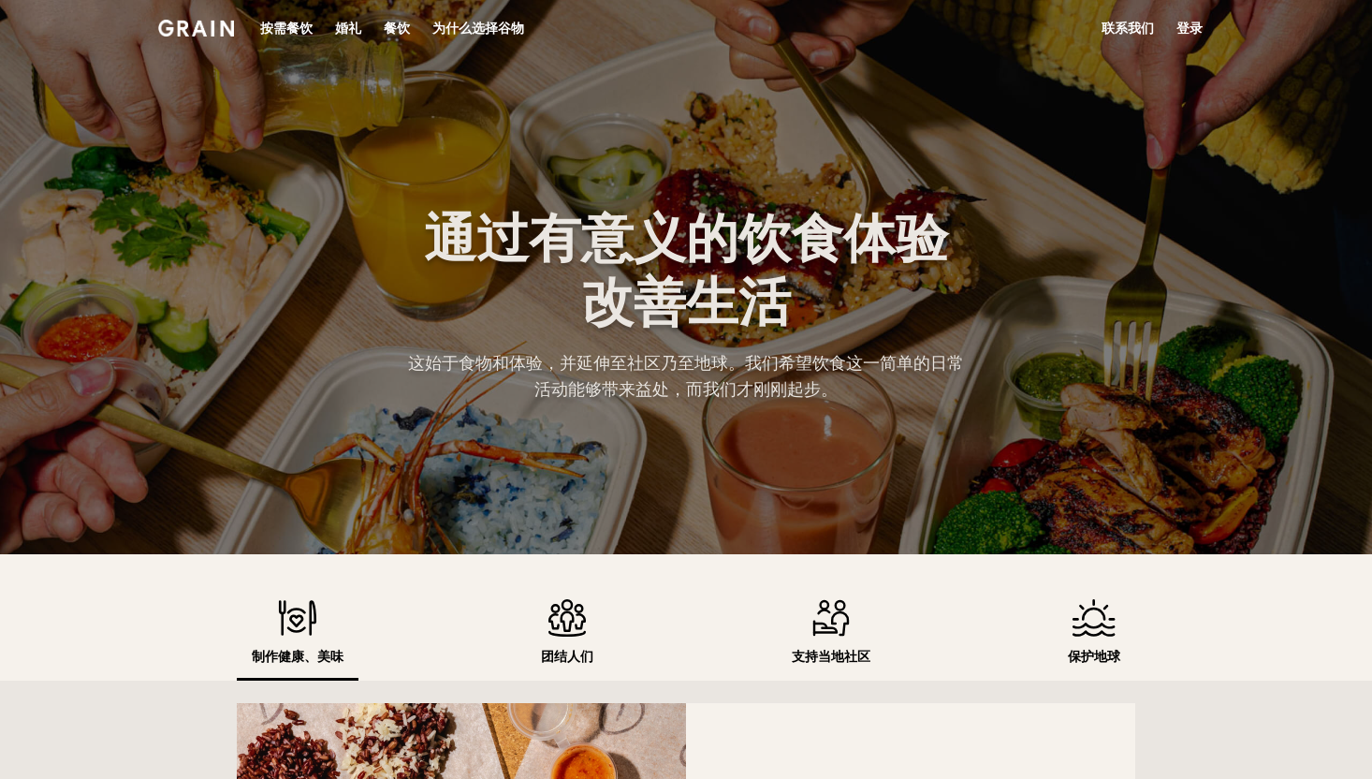
click at [452, 24] on font "为什么选择谷物" at bounding box center [478, 29] width 92 height 16
